Goal: Task Accomplishment & Management: Manage account settings

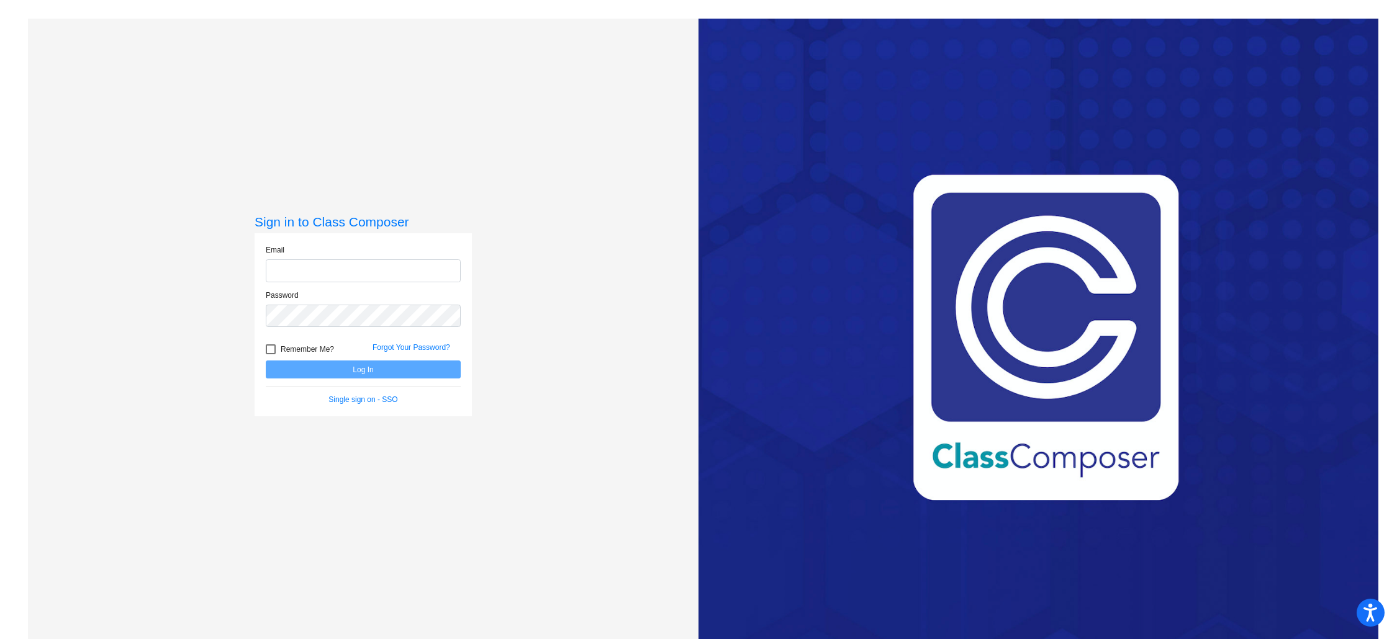
type input "[EMAIL_ADDRESS][DOMAIN_NAME]"
click at [339, 370] on button "Log In" at bounding box center [363, 370] width 195 height 18
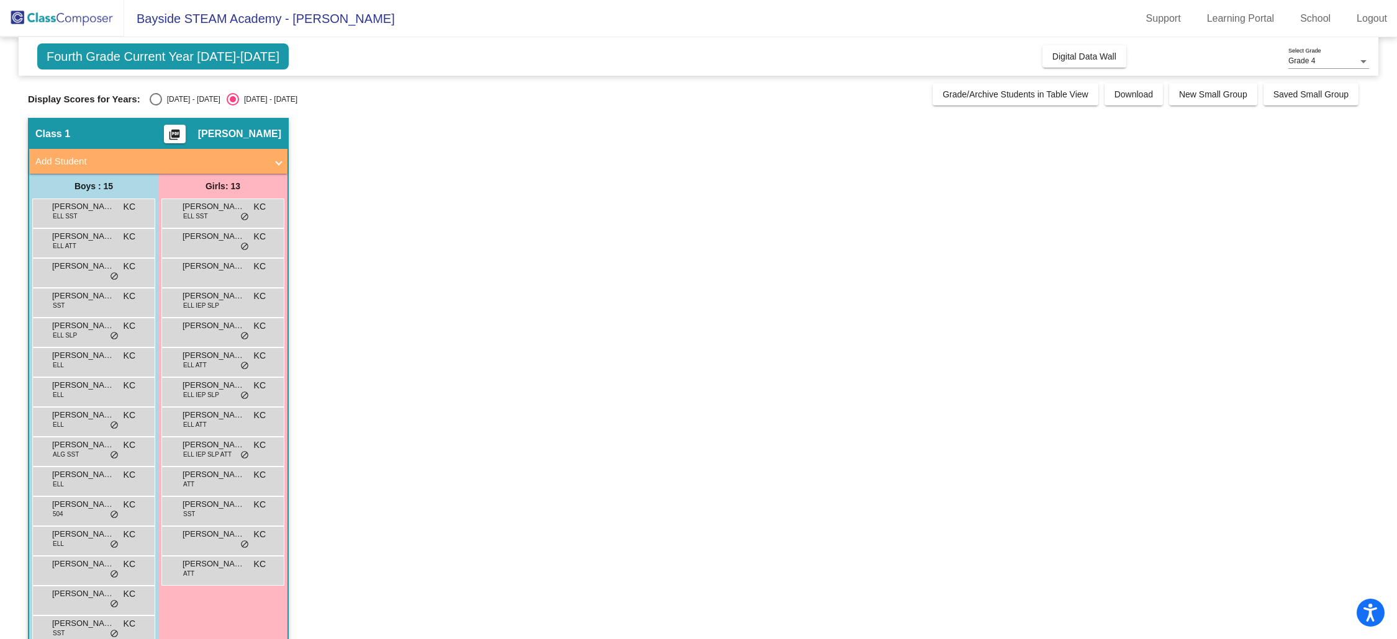
click at [156, 98] on div "Select an option" at bounding box center [156, 99] width 12 height 12
click at [156, 106] on input "[DATE] - [DATE]" at bounding box center [155, 106] width 1 height 1
radio input "true"
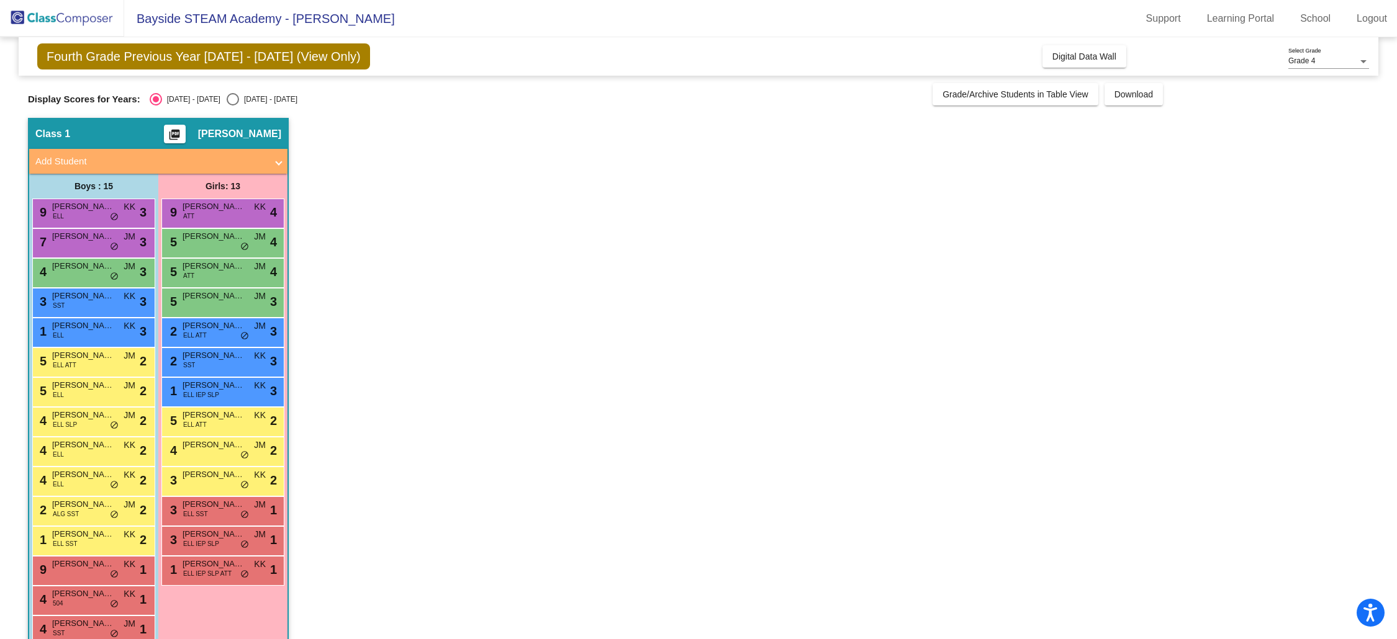
scroll to position [24, 0]
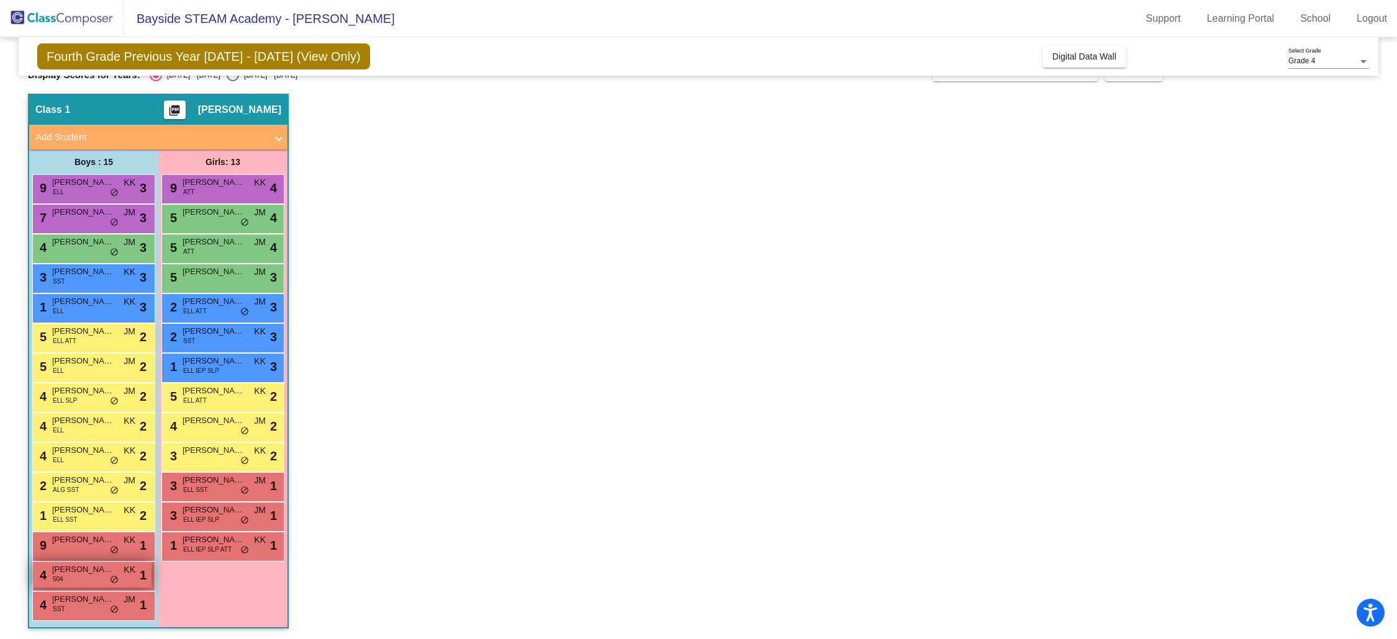
click at [85, 577] on div "4 [PERSON_NAME] 504 KK lock do_not_disturb_alt 1" at bounding box center [92, 574] width 119 height 25
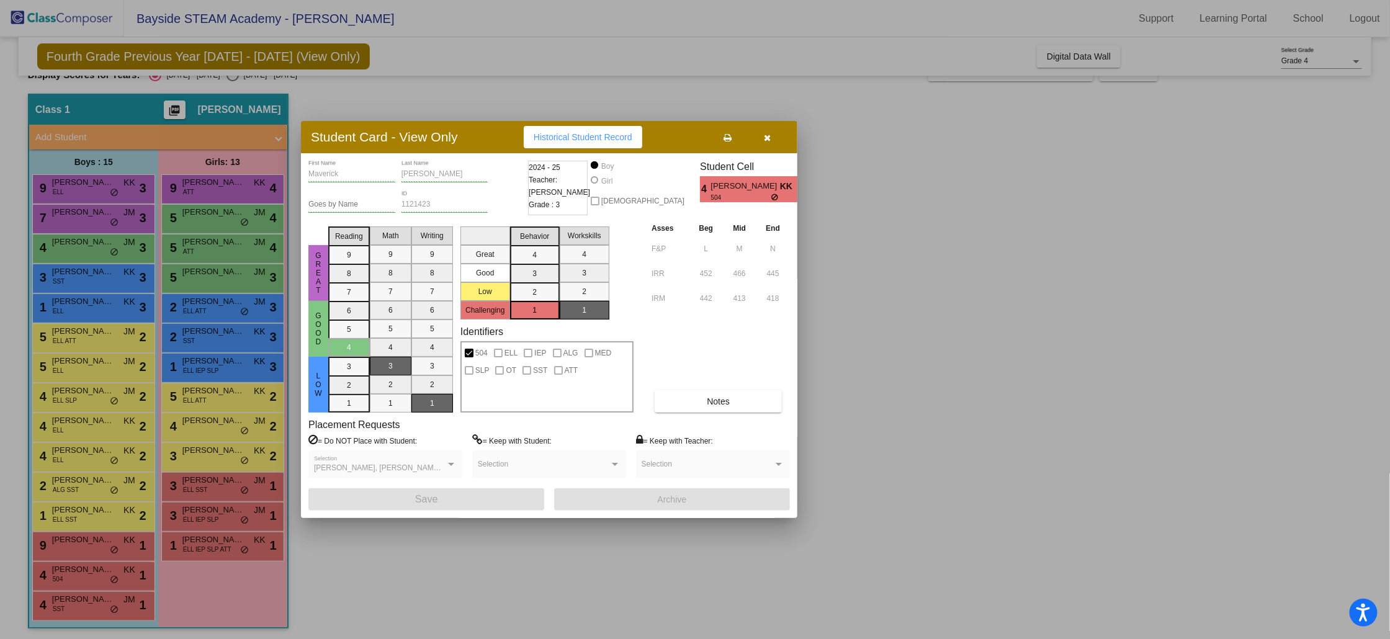
click at [711, 193] on span "504" at bounding box center [741, 197] width 60 height 9
click at [373, 87] on div at bounding box center [695, 319] width 1390 height 639
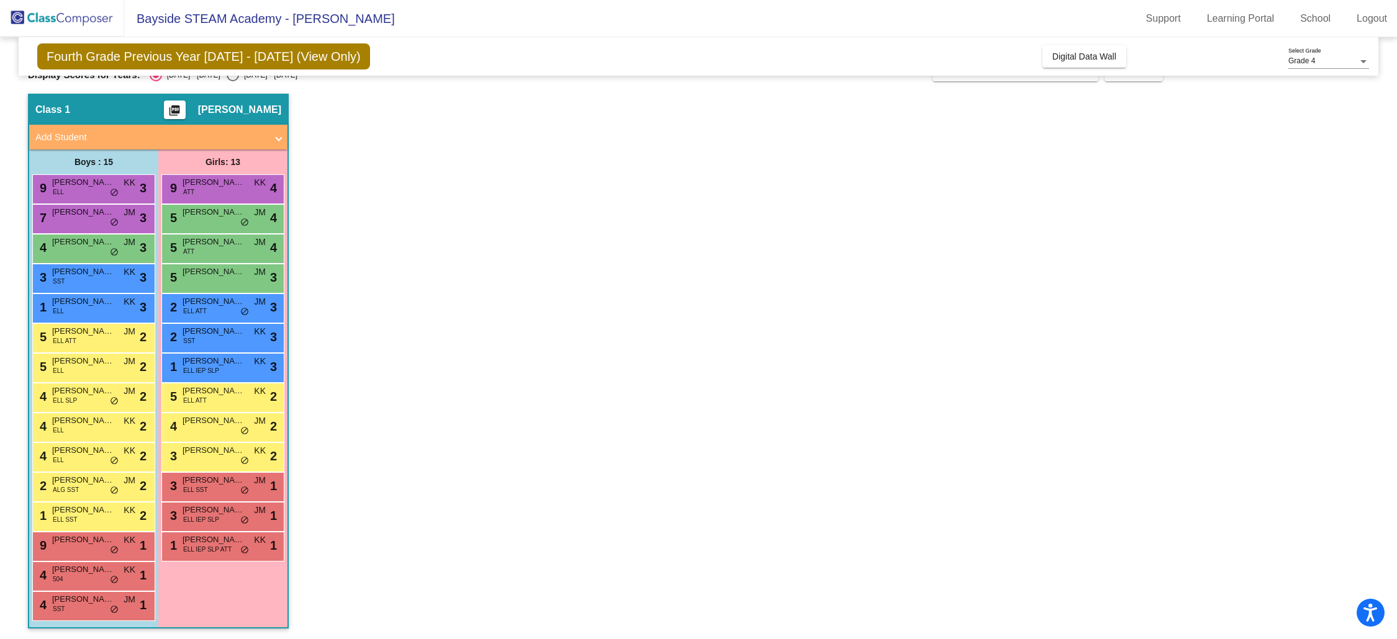
click at [171, 108] on mat-icon "picture_as_pdf" at bounding box center [174, 112] width 15 height 17
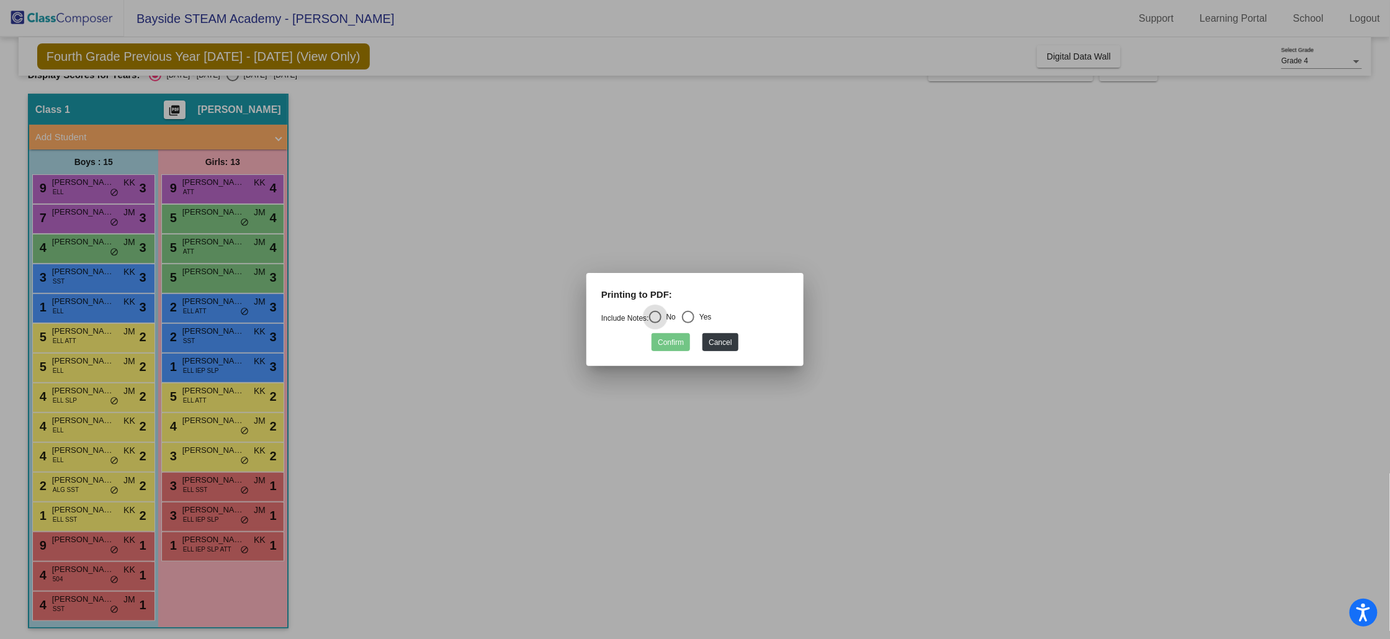
click at [689, 318] on div "Select an option" at bounding box center [688, 317] width 12 height 12
click at [688, 323] on input "Yes" at bounding box center [688, 323] width 1 height 1
radio input "true"
click at [677, 336] on button "Confirm" at bounding box center [671, 342] width 38 height 18
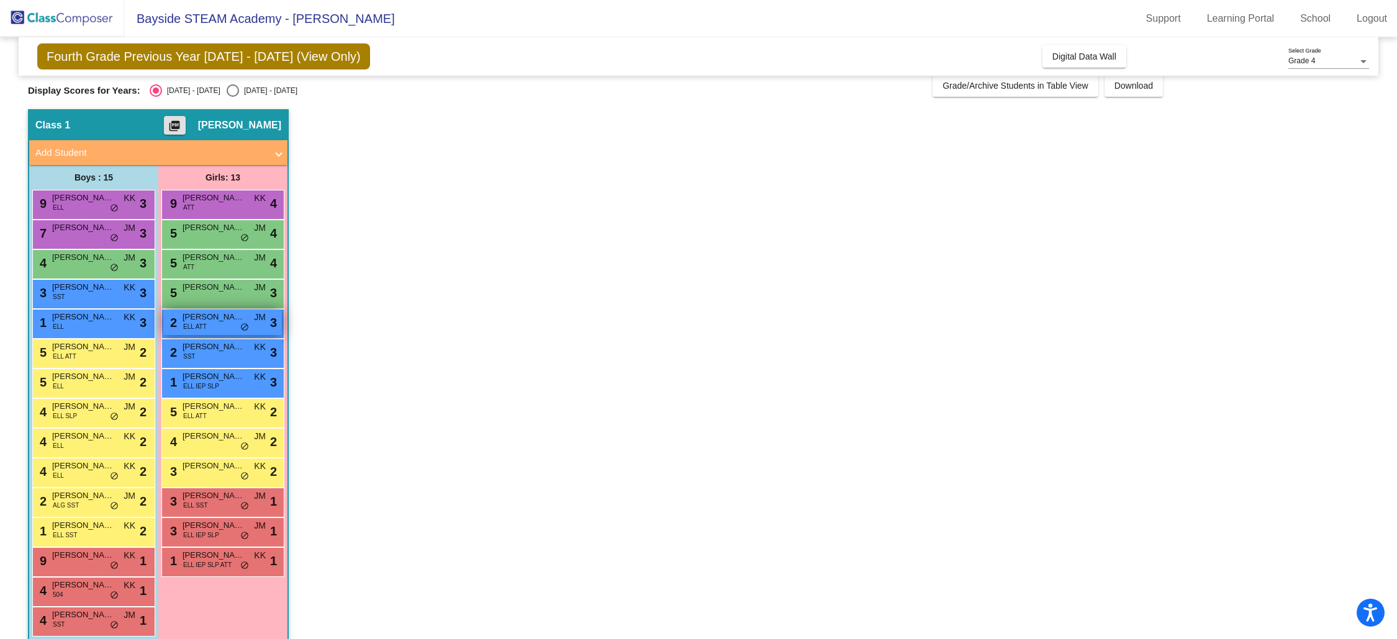
scroll to position [0, 0]
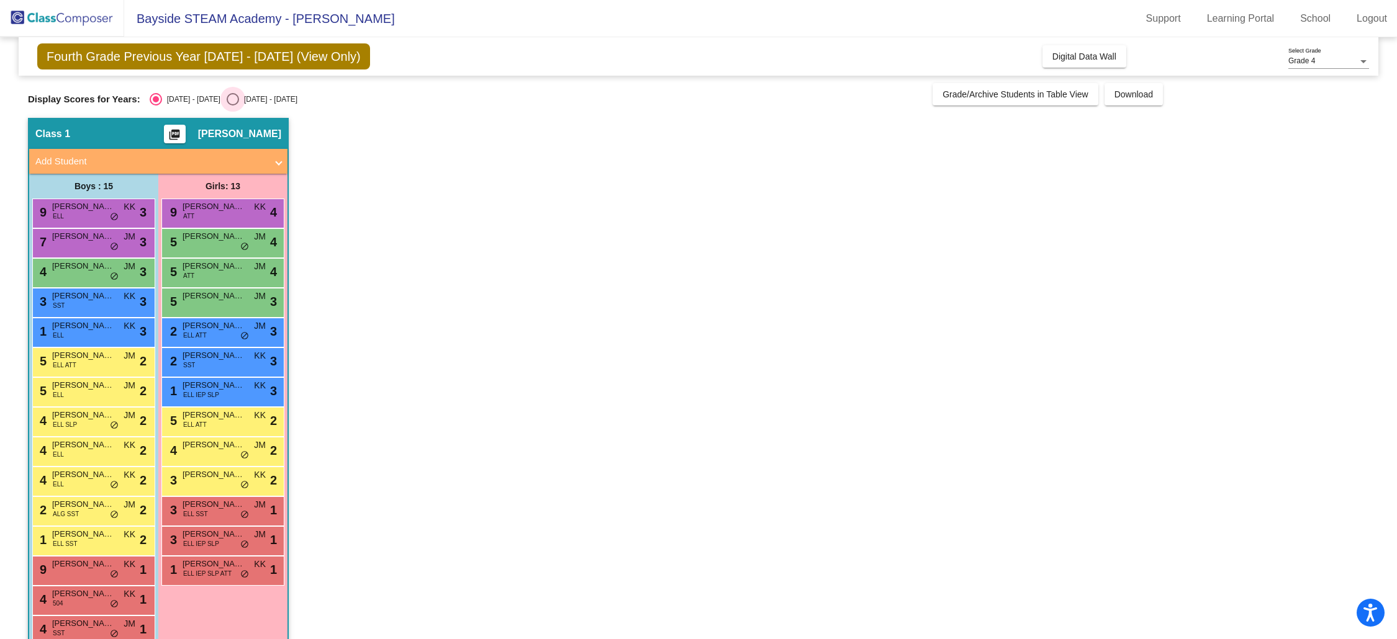
click at [227, 101] on div "Select an option" at bounding box center [233, 99] width 12 height 12
click at [232, 106] on input "[DATE] - [DATE]" at bounding box center [232, 106] width 1 height 1
radio input "true"
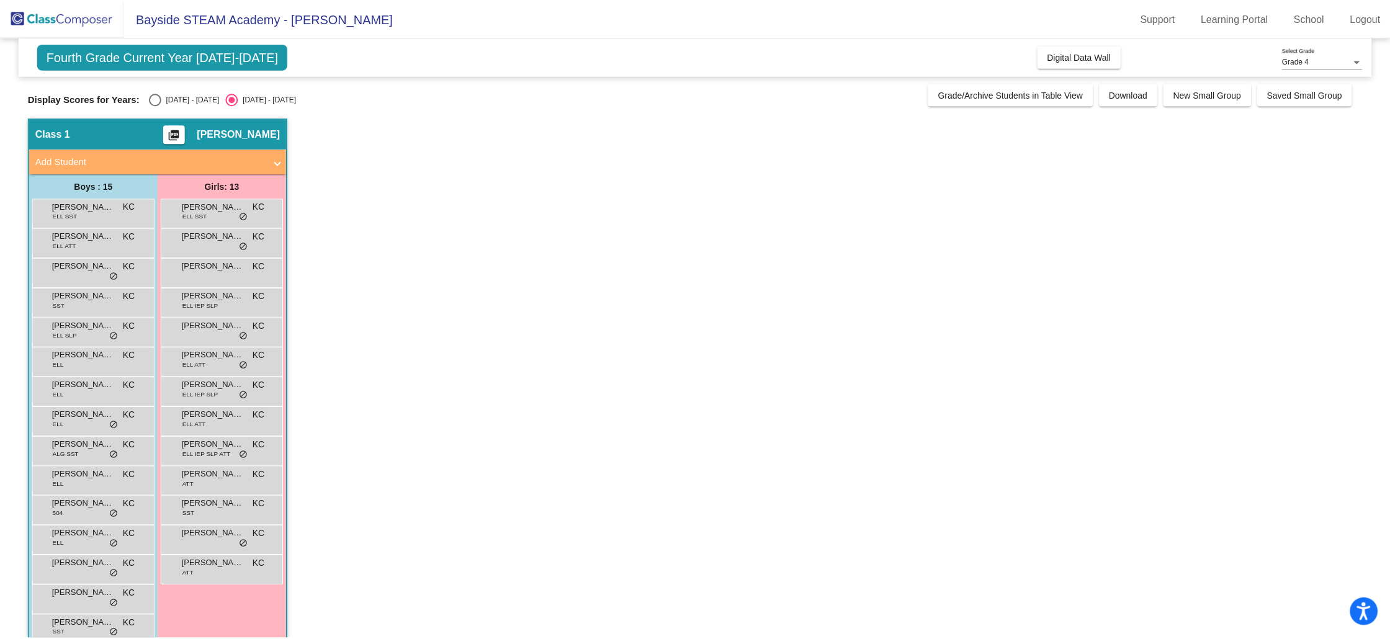
scroll to position [24, 0]
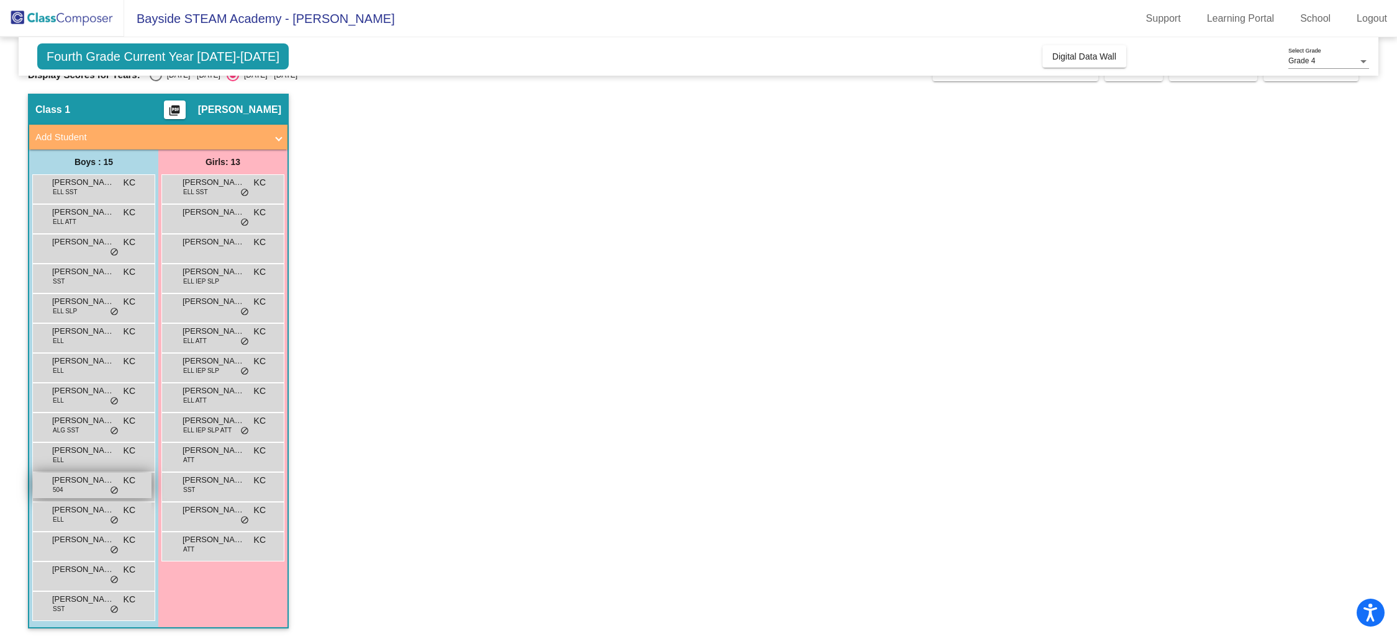
click at [81, 485] on span "[PERSON_NAME]" at bounding box center [83, 480] width 62 height 12
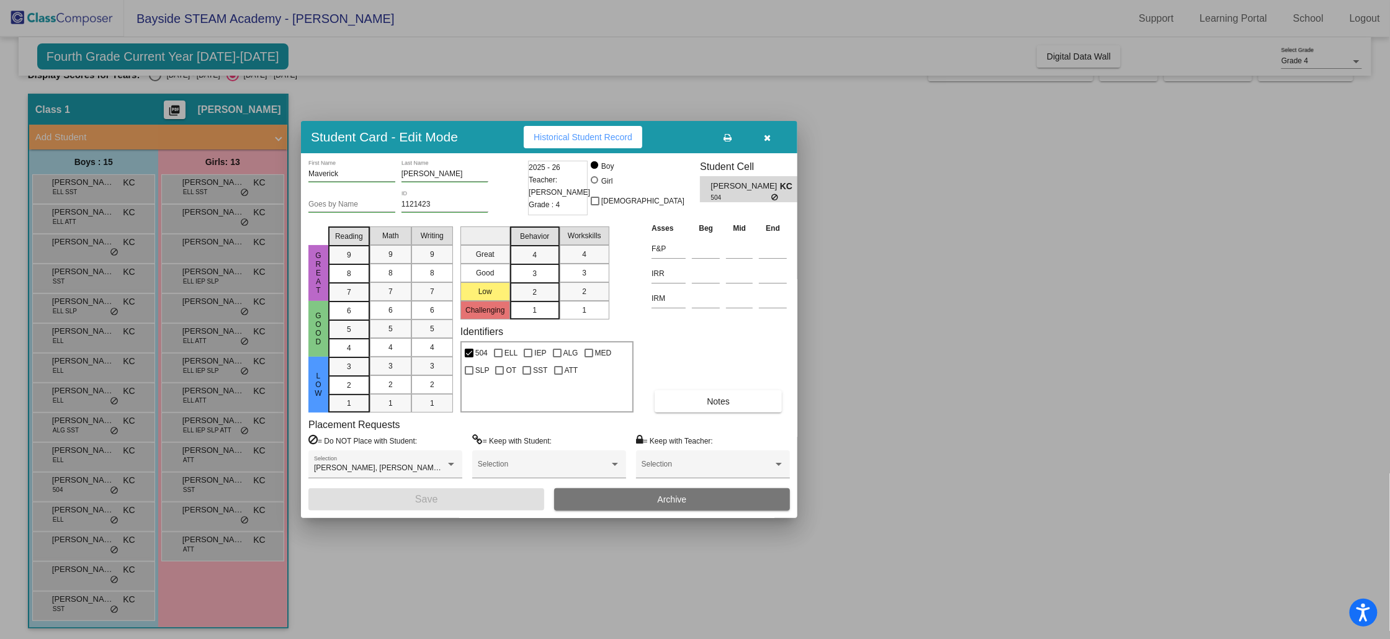
click at [713, 190] on span "[PERSON_NAME]" at bounding box center [745, 186] width 69 height 13
click at [392, 462] on div "[PERSON_NAME], [PERSON_NAME], [PERSON_NAME], [PERSON_NAME] [PERSON_NAME], [PERS…" at bounding box center [385, 467] width 143 height 22
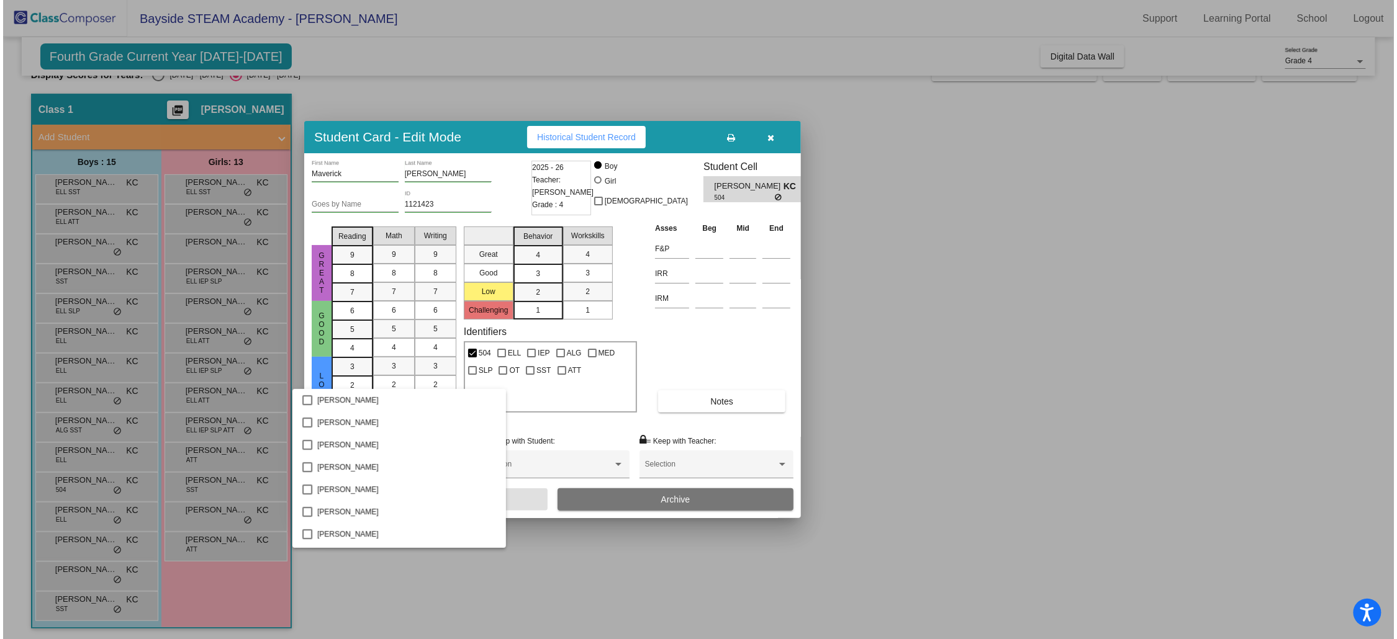
scroll to position [110, 0]
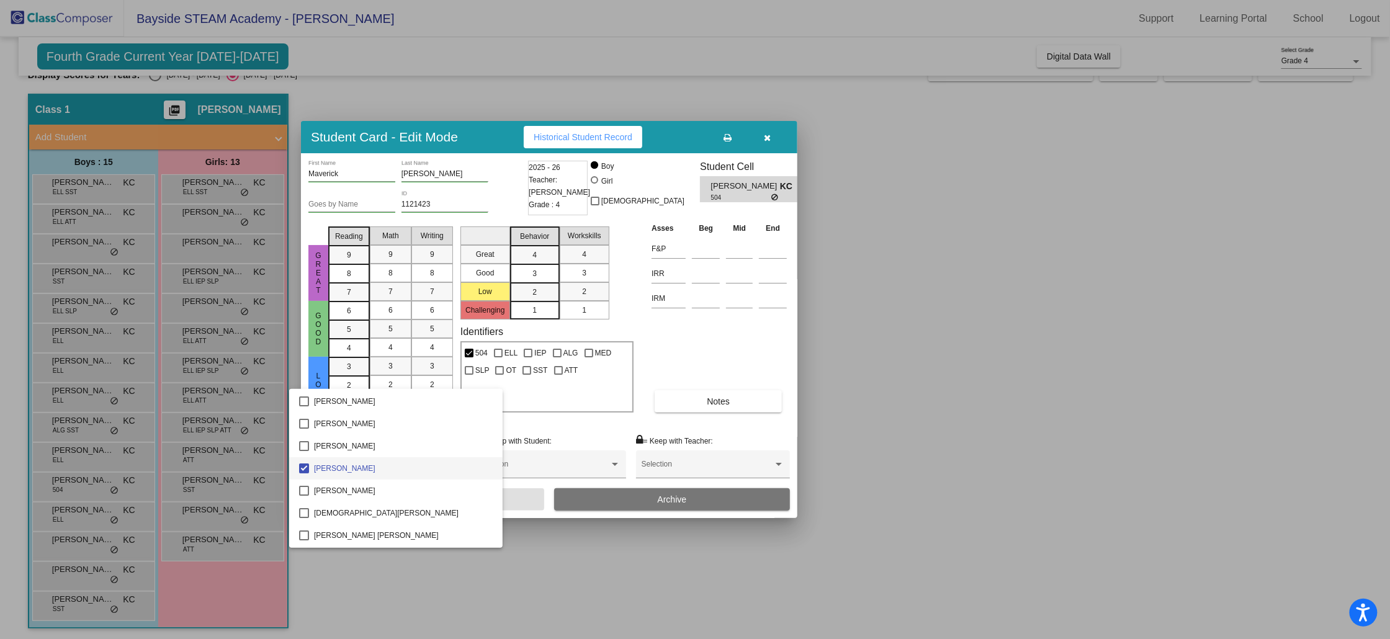
click at [687, 323] on div at bounding box center [695, 319] width 1390 height 639
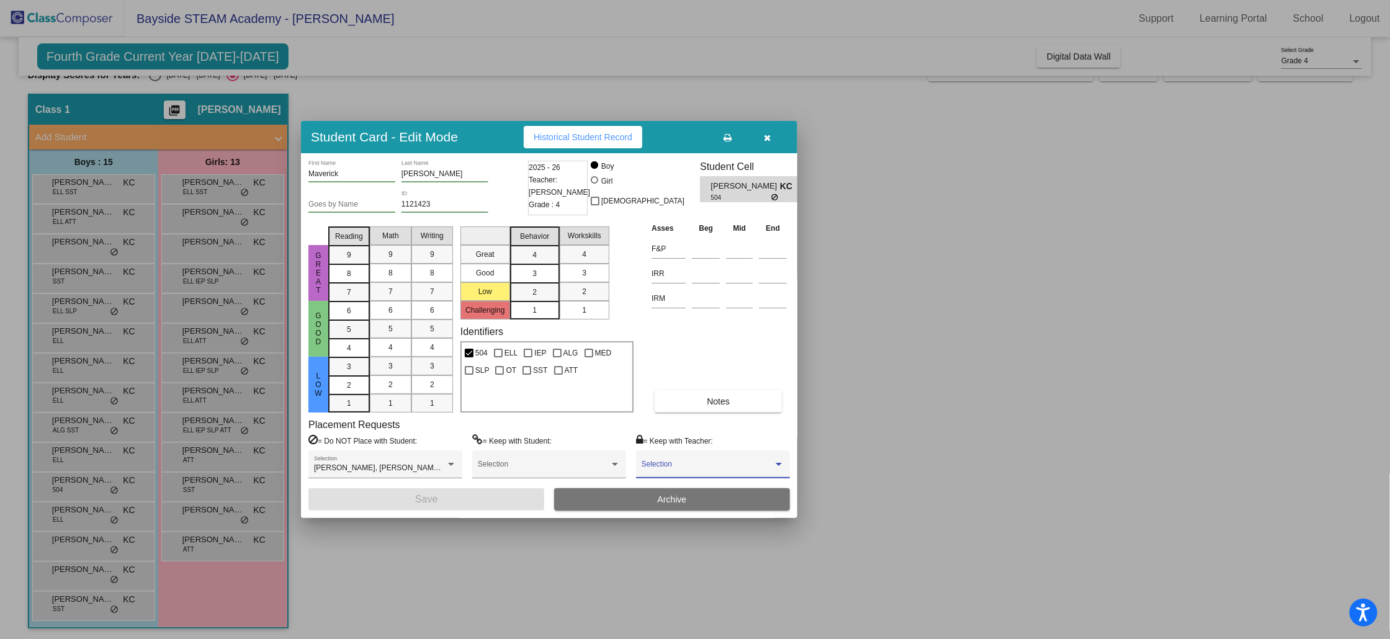
click at [761, 466] on span at bounding box center [708, 468] width 132 height 9
click at [646, 334] on div at bounding box center [695, 319] width 1390 height 639
click at [767, 135] on icon "button" at bounding box center [768, 137] width 7 height 9
